Goal: Task Accomplishment & Management: Manage account settings

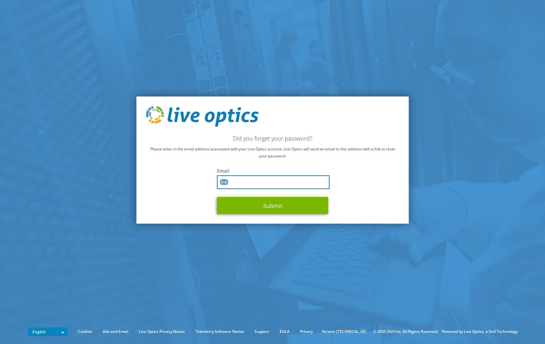
click at [245, 183] on input "text" at bounding box center [273, 183] width 113 height 14
type input "[EMAIL_ADDRESS][DOMAIN_NAME]"
click at [217, 197] on button "Submit" at bounding box center [272, 205] width 111 height 17
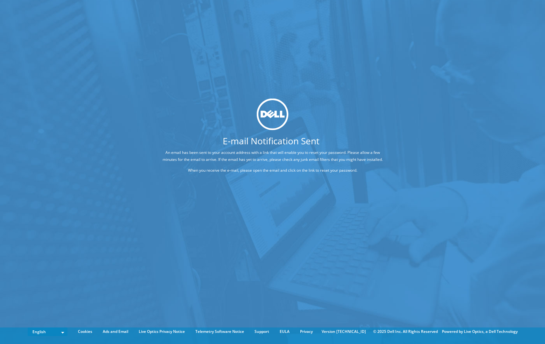
click at [503, 135] on div "E-mail Notification Sent An email has been sent to your account address with a …" at bounding box center [272, 162] width 545 height 325
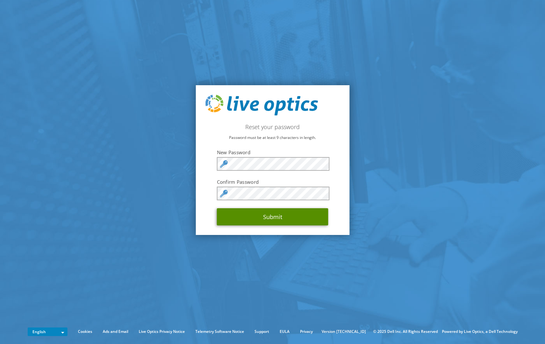
click at [271, 216] on button "Submit" at bounding box center [272, 216] width 111 height 17
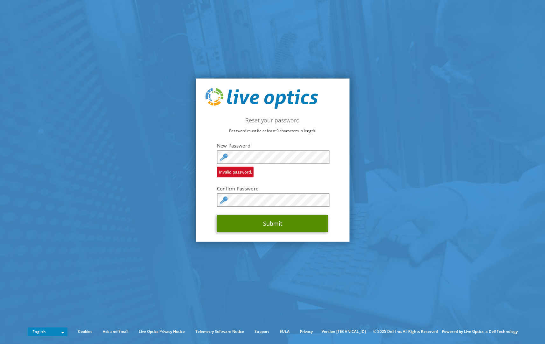
click at [269, 224] on button "Submit" at bounding box center [272, 223] width 111 height 17
click at [301, 209] on form "New Password Invalid password. Confirm Password Submit" at bounding box center [272, 188] width 111 height 90
click at [271, 223] on button "Submit" at bounding box center [272, 223] width 111 height 17
